Goal: Register for event/course

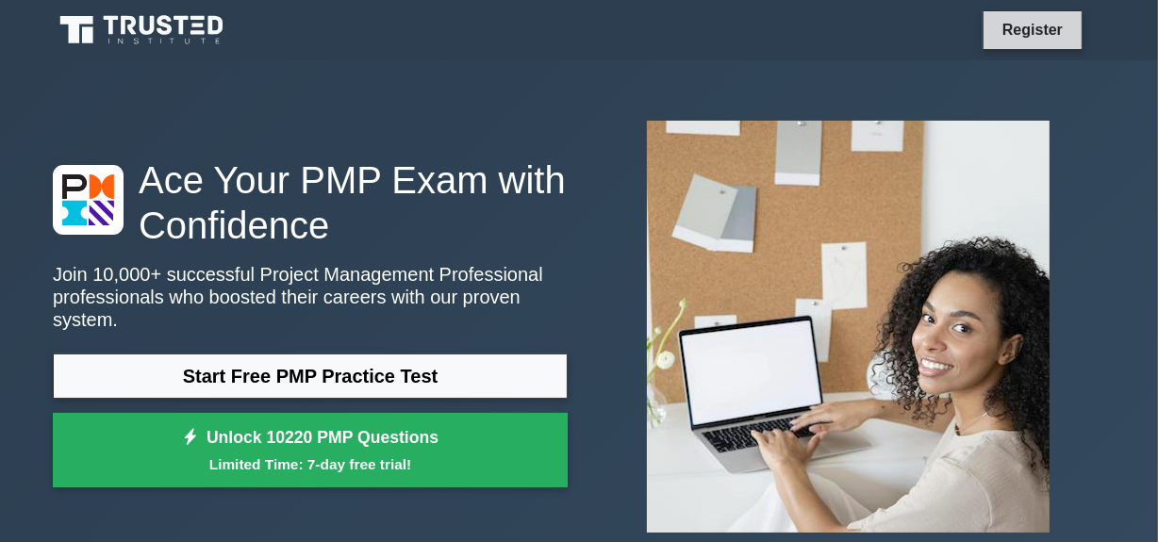
click at [1020, 22] on link "Register" at bounding box center [1032, 30] width 83 height 24
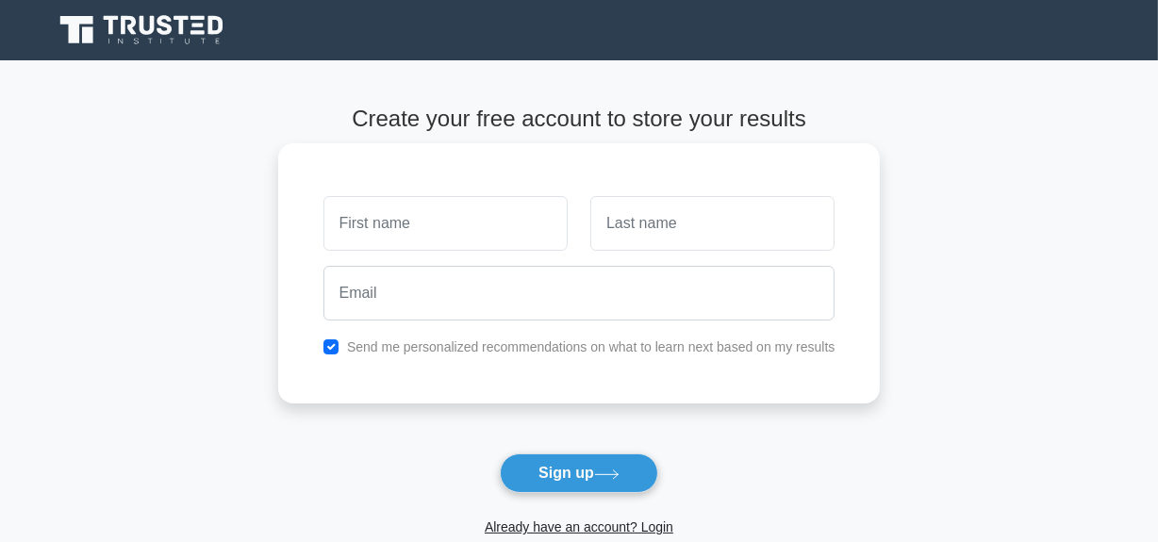
click at [537, 218] on input "text" at bounding box center [445, 223] width 244 height 55
type input "Mohammad"
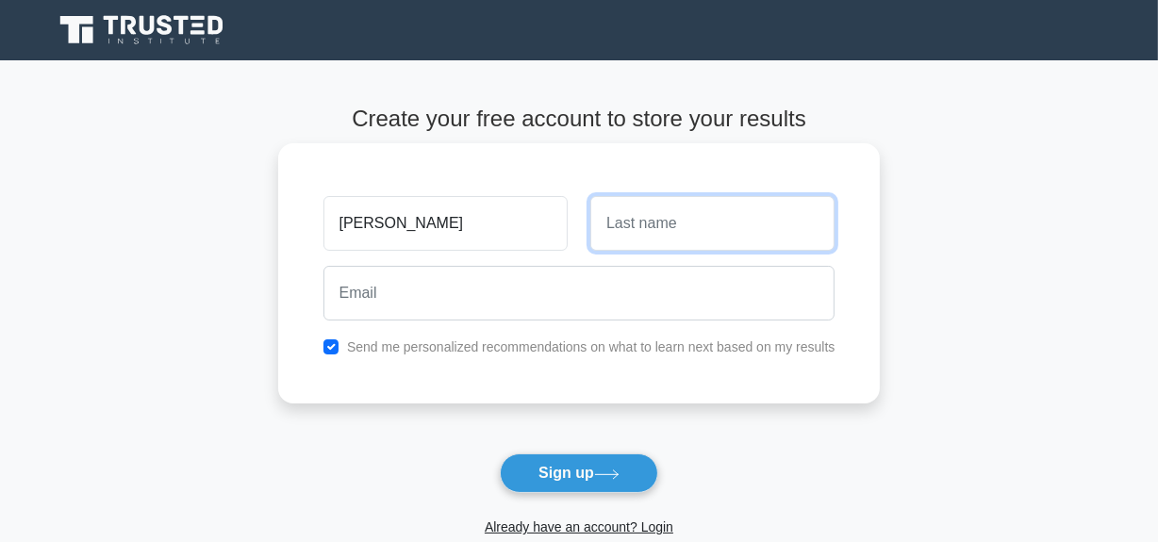
click at [686, 210] on input "text" at bounding box center [712, 223] width 244 height 55
type input "Nasir"
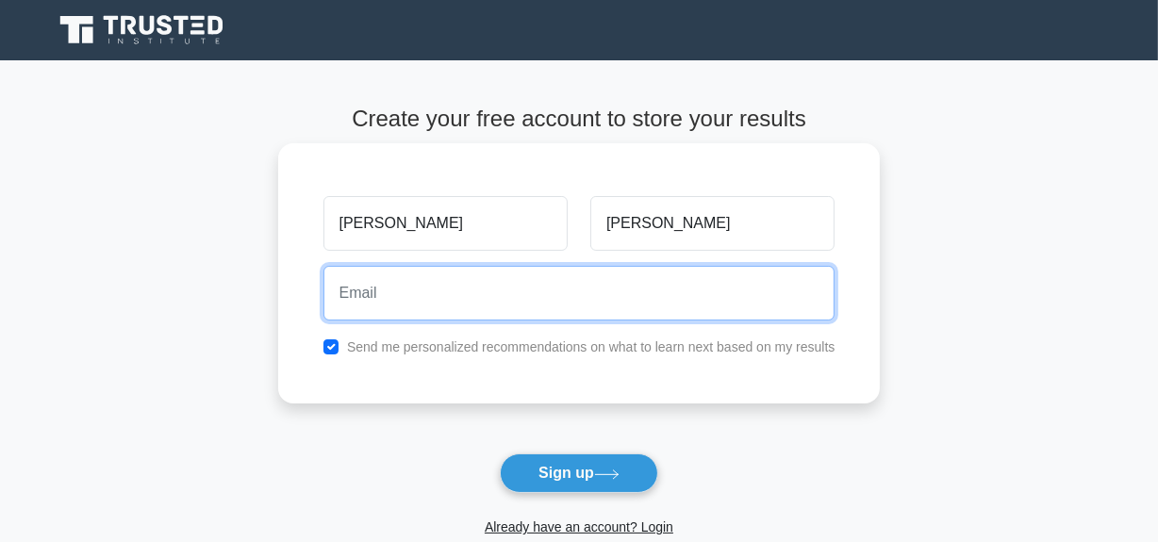
click at [571, 282] on input "email" at bounding box center [579, 293] width 512 height 55
type input "nasir.nooristan@gmail.com"
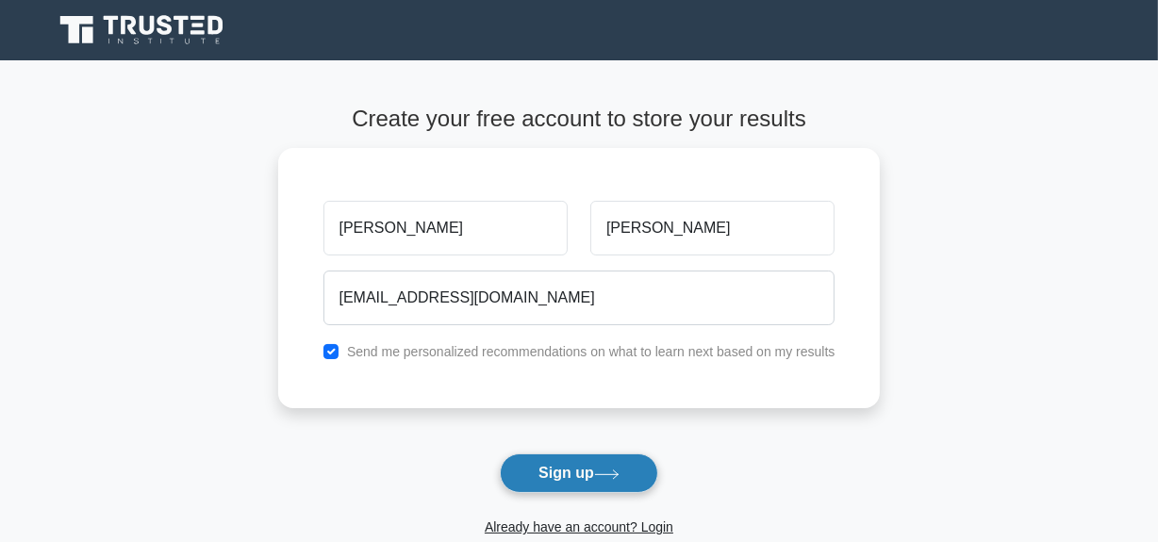
click at [581, 472] on button "Sign up" at bounding box center [579, 473] width 158 height 40
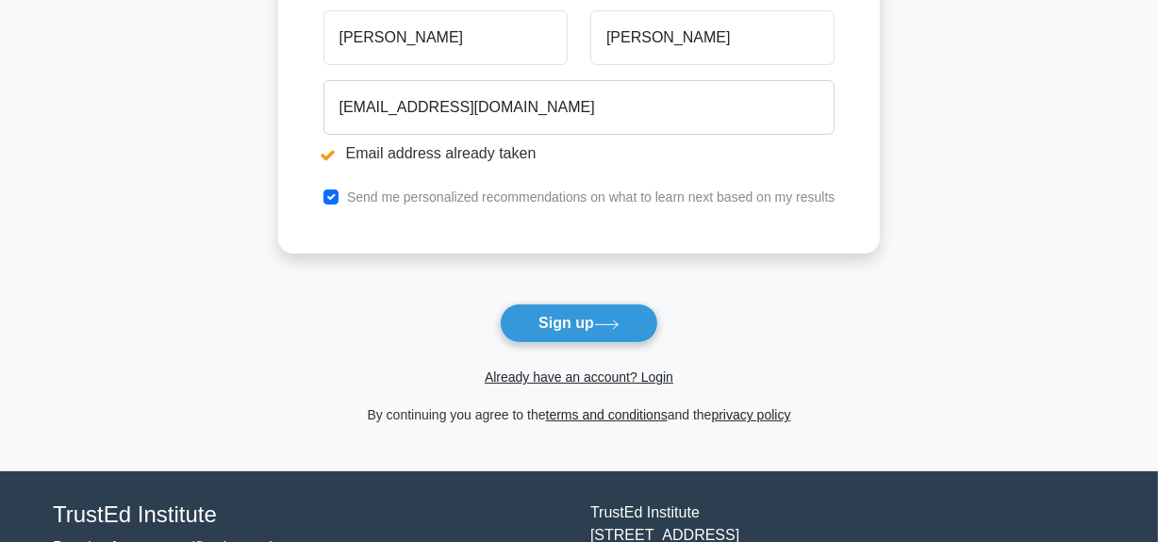
scroll to position [256, 0]
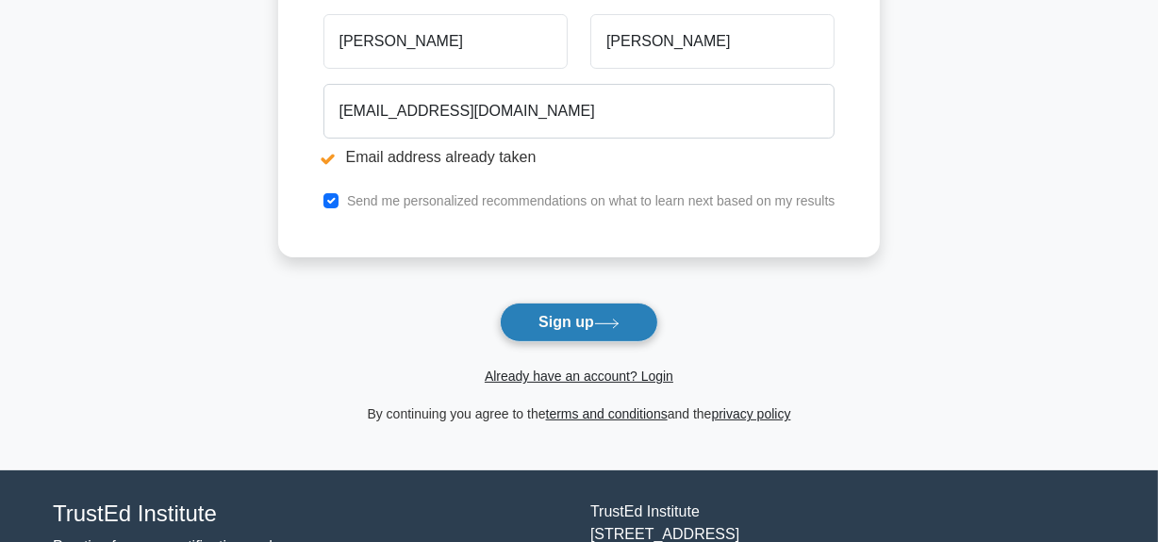
click at [548, 328] on button "Sign up" at bounding box center [579, 323] width 158 height 40
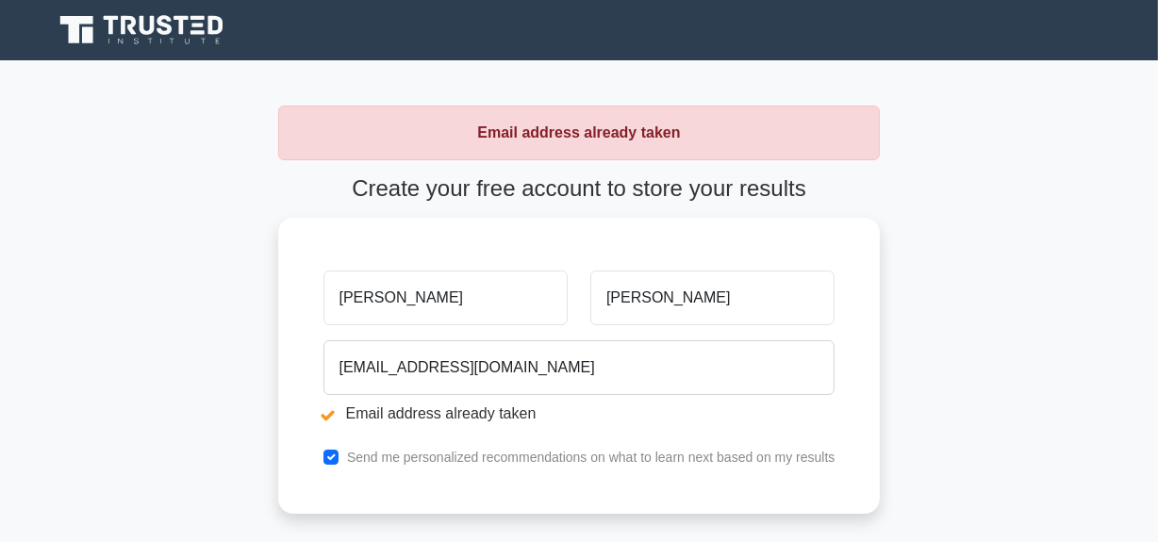
click at [590, 135] on strong "Email address already taken" at bounding box center [578, 132] width 203 height 16
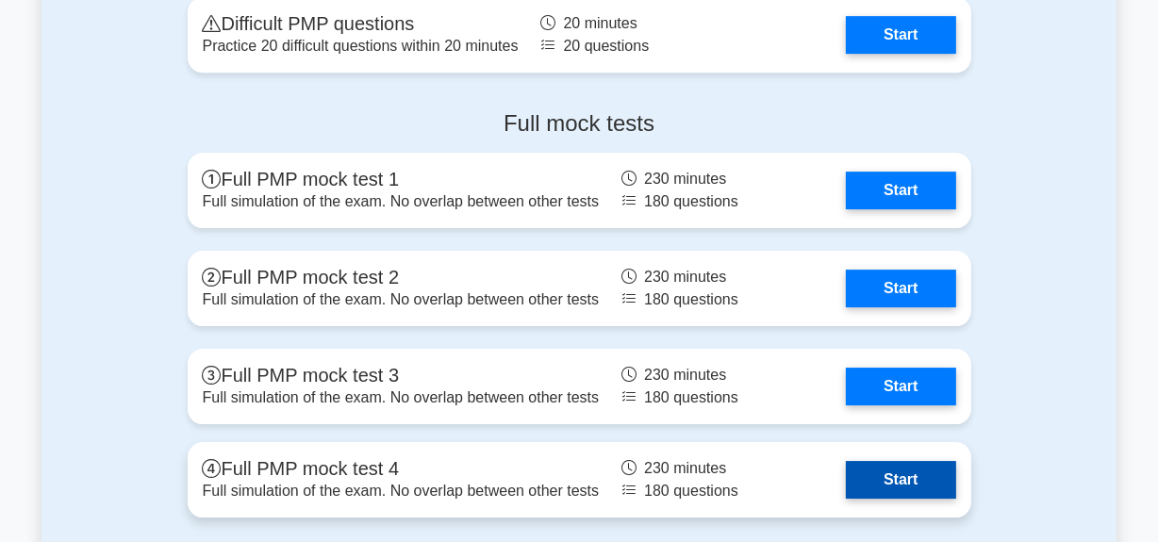
scroll to position [5113, 0]
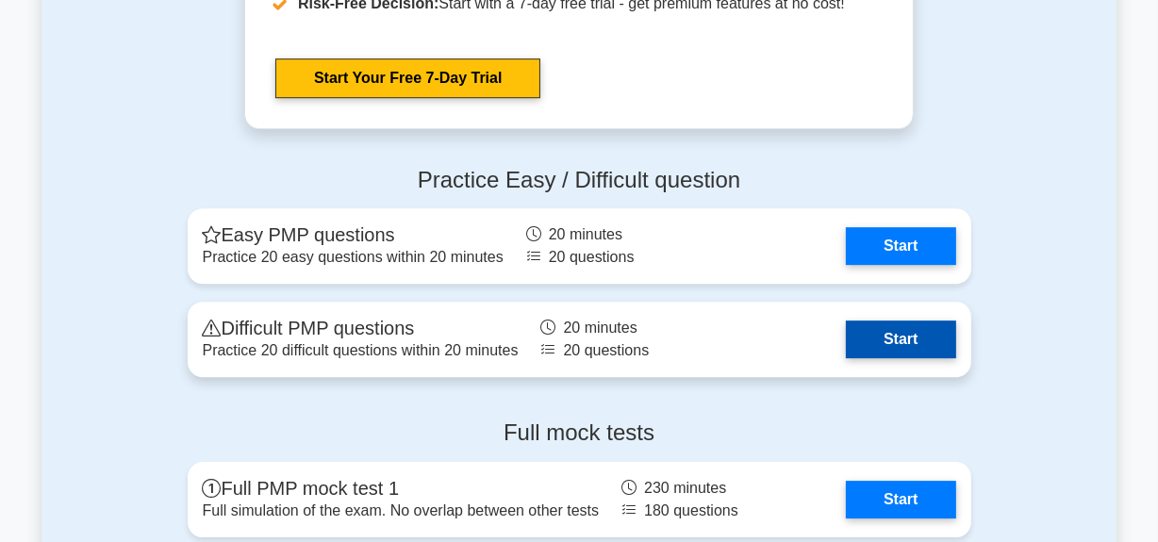
click at [921, 331] on link "Start" at bounding box center [900, 340] width 109 height 38
